Goal: Check status: Check status

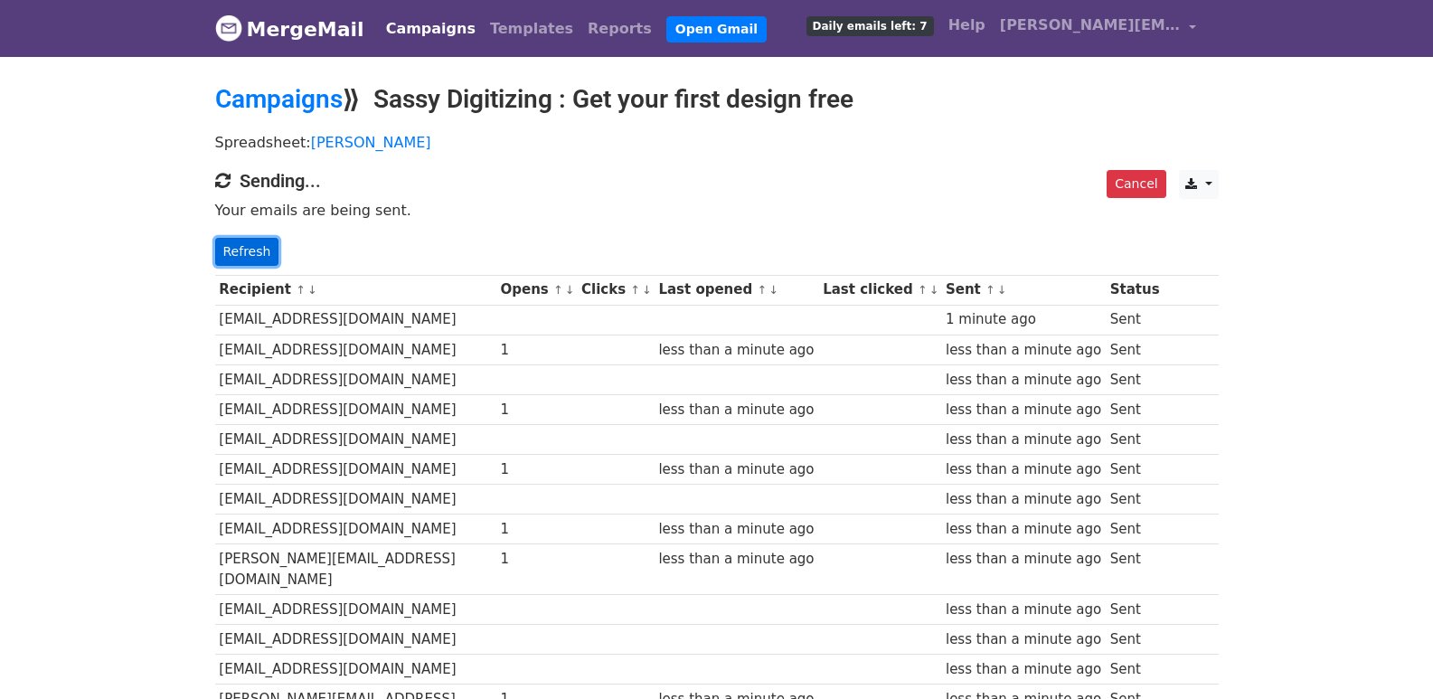
click at [218, 242] on link "Refresh" at bounding box center [247, 252] width 64 height 28
click at [232, 246] on link "Refresh" at bounding box center [247, 252] width 64 height 28
click at [238, 250] on link "Refresh" at bounding box center [247, 252] width 64 height 28
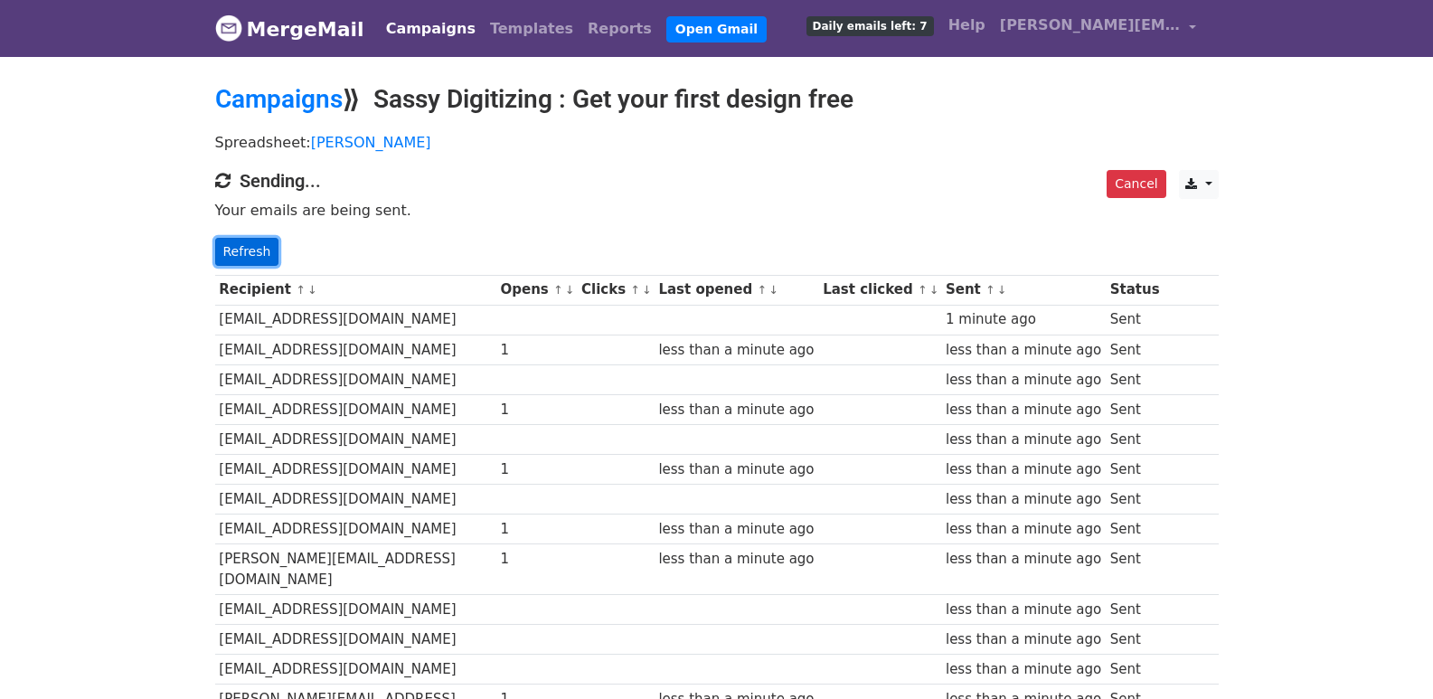
click at [238, 250] on link "Refresh" at bounding box center [247, 252] width 64 height 28
drag, startPoint x: 238, startPoint y: 250, endPoint x: 735, endPoint y: 698, distance: 669.6
click at [238, 250] on link "Refresh" at bounding box center [247, 252] width 64 height 28
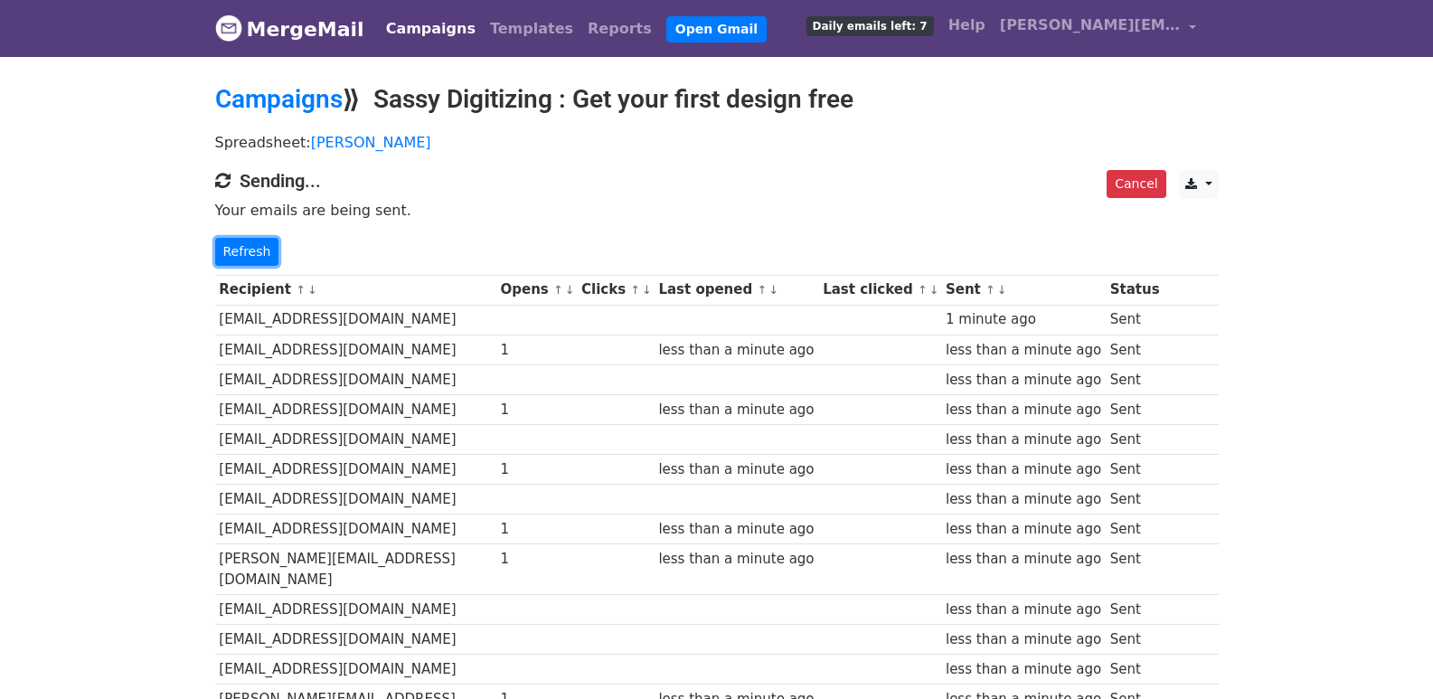
click at [238, 250] on link "Refresh" at bounding box center [247, 252] width 64 height 28
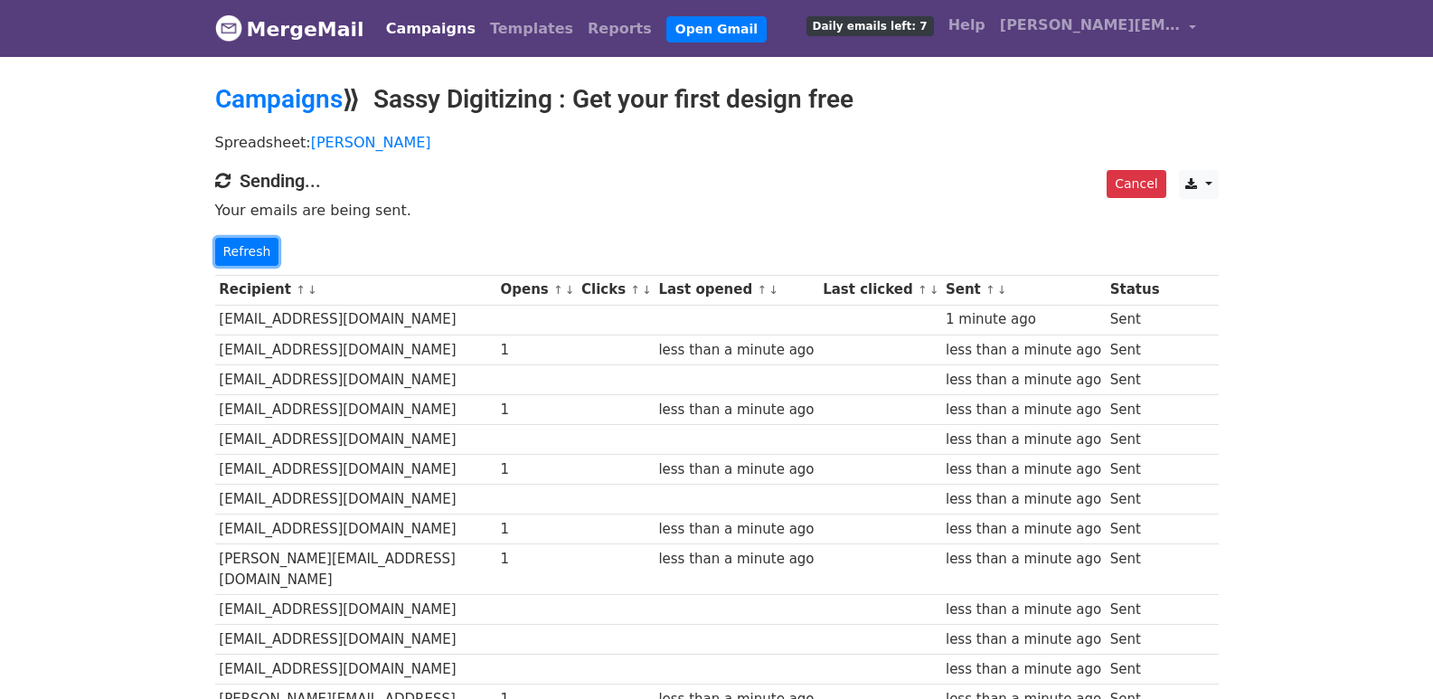
click at [234, 252] on link "Refresh" at bounding box center [247, 252] width 64 height 28
click at [236, 250] on link "Refresh" at bounding box center [247, 252] width 64 height 28
click at [238, 246] on link "Refresh" at bounding box center [247, 252] width 64 height 28
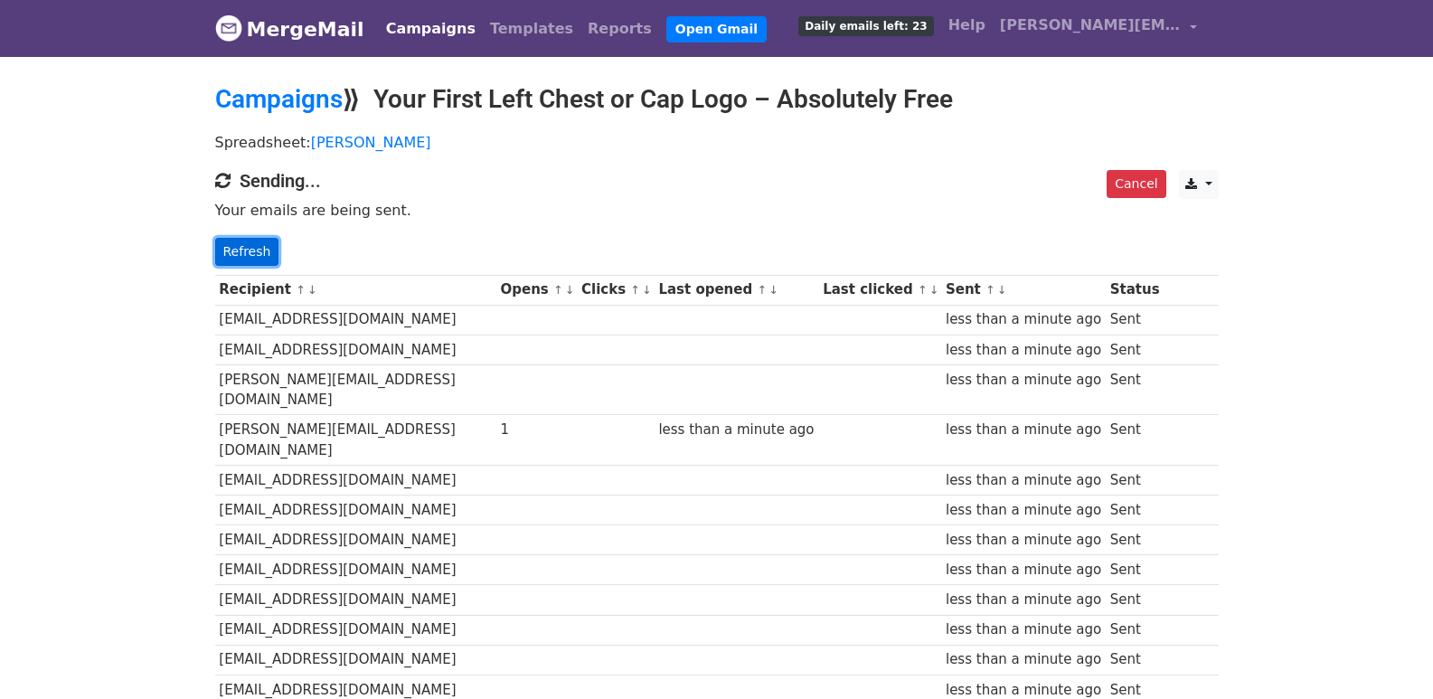
click at [256, 252] on link "Refresh" at bounding box center [247, 252] width 64 height 28
click at [265, 242] on link "Refresh" at bounding box center [247, 252] width 64 height 28
click at [258, 263] on link "Refresh" at bounding box center [247, 252] width 64 height 28
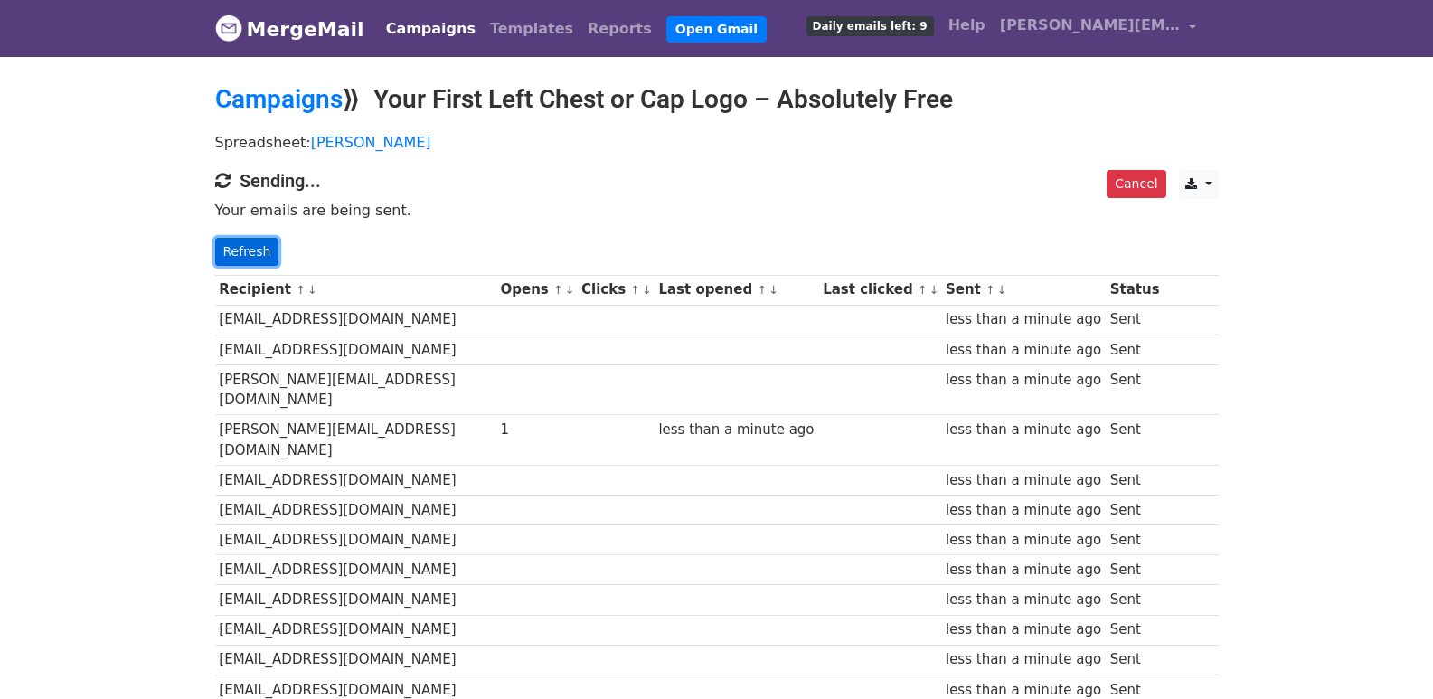
click at [258, 263] on link "Refresh" at bounding box center [247, 252] width 64 height 28
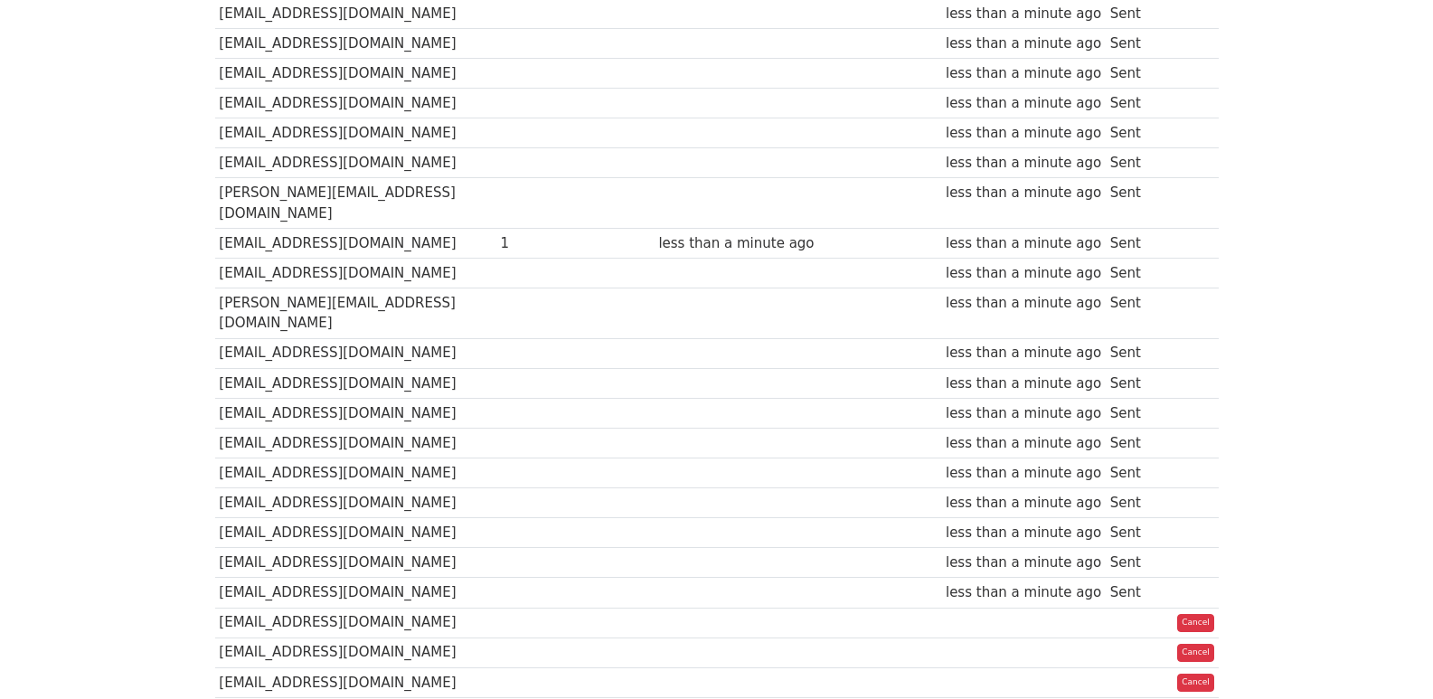
scroll to position [1266, 0]
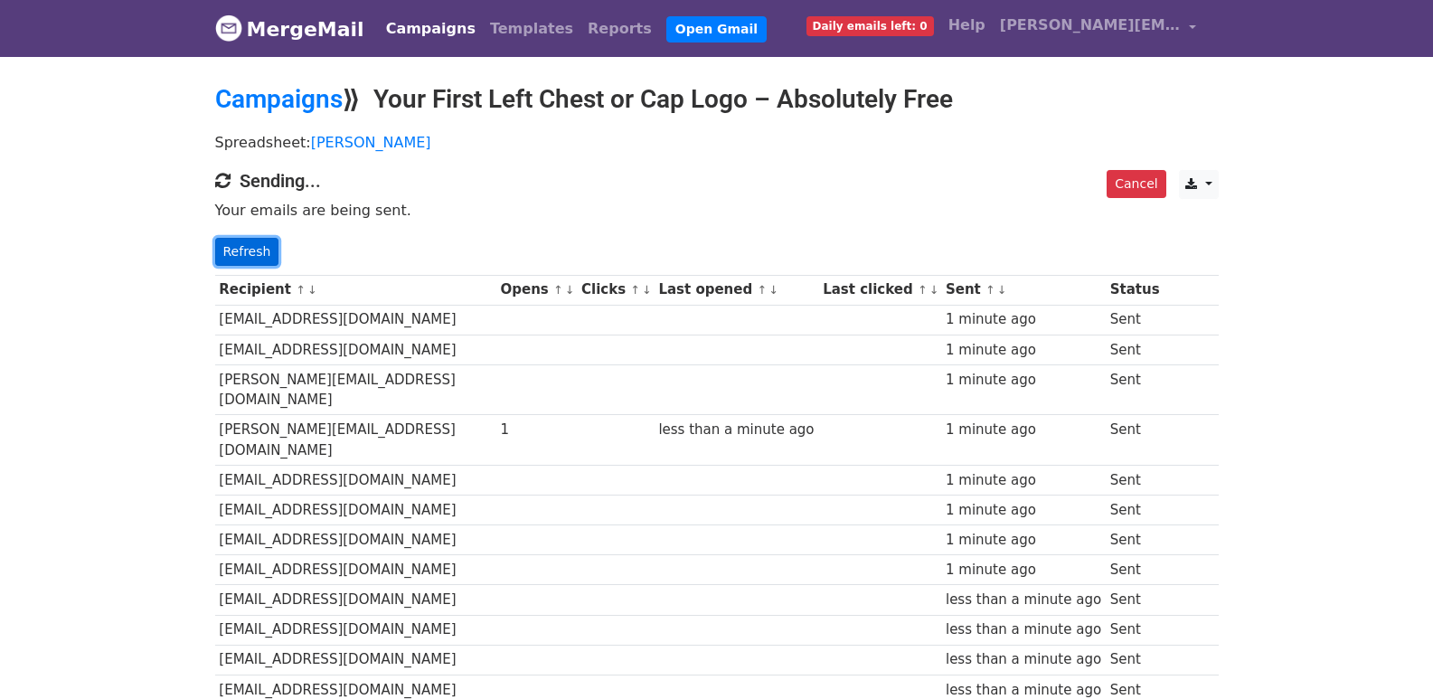
click at [232, 259] on link "Refresh" at bounding box center [247, 252] width 64 height 28
